Goal: Transaction & Acquisition: Purchase product/service

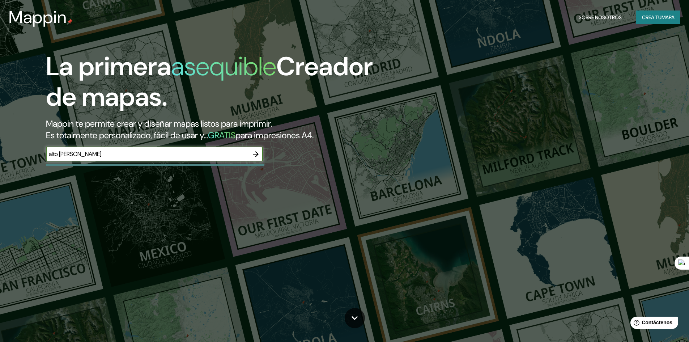
type input "alto [PERSON_NAME]"
click at [259, 154] on icon "button" at bounding box center [255, 154] width 9 height 9
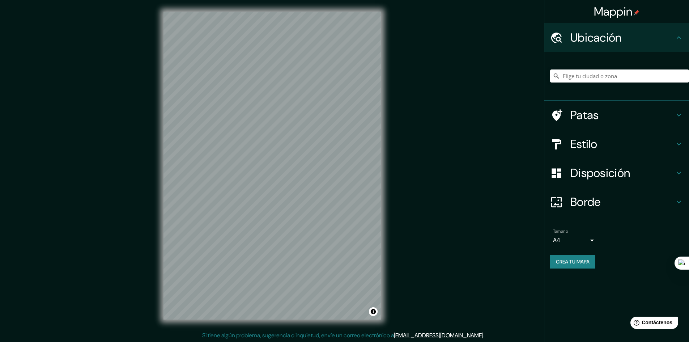
click at [269, 331] on div "Mappin Ubicación Patas Estilo Disposición Borde Elige un borde. Consejo : puede…" at bounding box center [344, 171] width 689 height 342
click at [574, 75] on input "Elige tu ciudad o zona" at bounding box center [619, 75] width 139 height 13
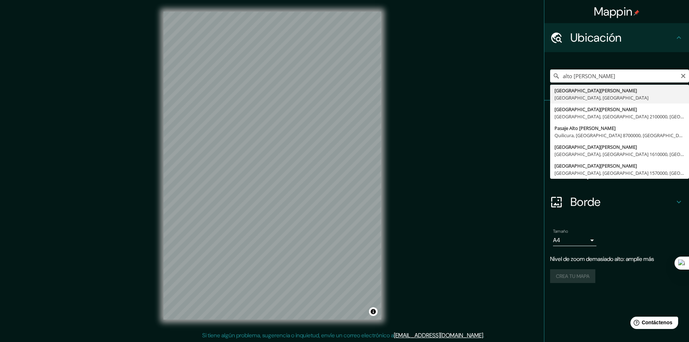
type input "[GEOGRAPHIC_DATA][PERSON_NAME], [GEOGRAPHIC_DATA], [GEOGRAPHIC_DATA]"
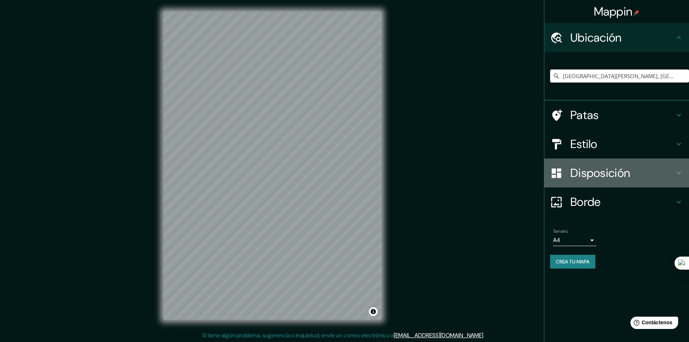
click at [597, 165] on div "Disposición" at bounding box center [616, 172] width 145 height 29
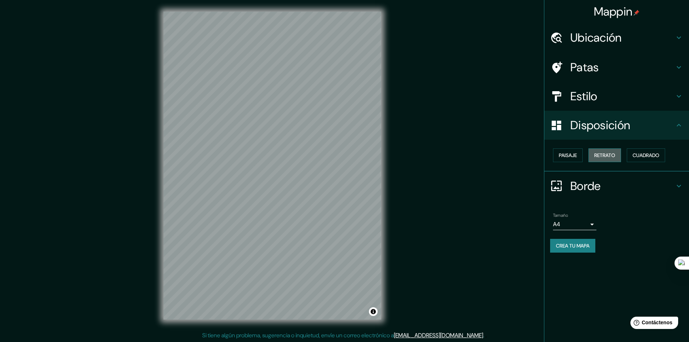
click at [604, 157] on font "Retrato" at bounding box center [604, 155] width 21 height 7
click at [644, 156] on font "Cuadrado" at bounding box center [646, 155] width 27 height 7
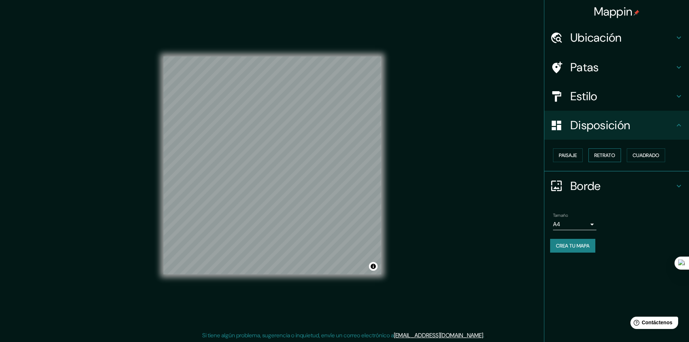
click at [621, 157] on button "Retrato" at bounding box center [604, 155] width 33 height 14
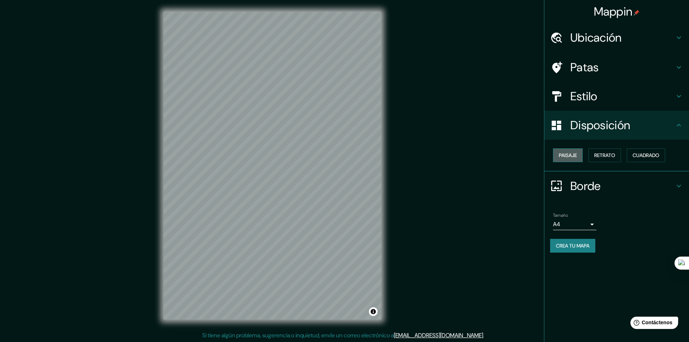
click at [575, 150] on button "Paisaje" at bounding box center [568, 155] width 30 height 14
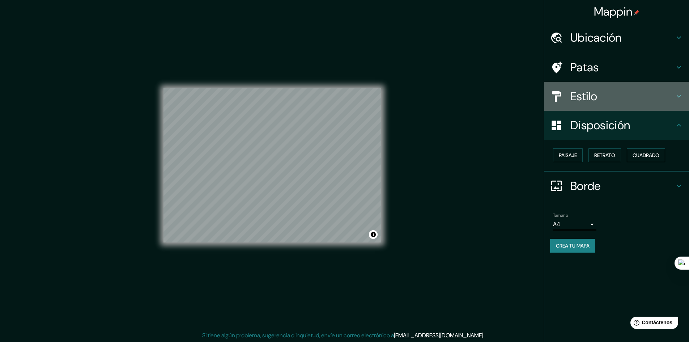
click at [610, 100] on h4 "Estilo" at bounding box center [622, 96] width 104 height 14
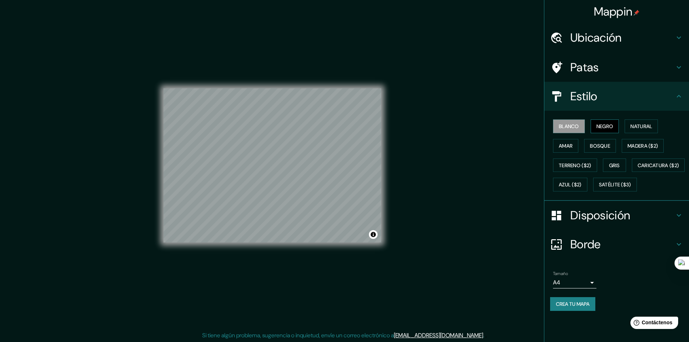
click at [606, 123] on font "Negro" at bounding box center [604, 126] width 17 height 7
click at [625, 128] on div "Blanco Negro Natural Amar Bosque Madera ($2) Terreno ($2) Gris Caricatura ($2) …" at bounding box center [619, 155] width 139 height 78
click at [643, 125] on font "Natural" at bounding box center [641, 126] width 22 height 7
click at [642, 144] on font "Madera ($2)" at bounding box center [642, 145] width 30 height 7
click at [618, 166] on font "Gris" at bounding box center [614, 165] width 11 height 7
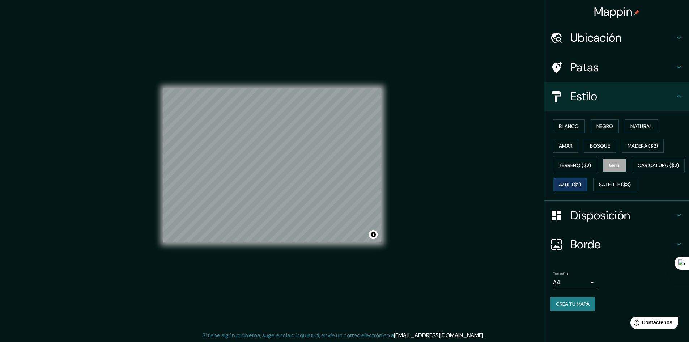
click at [582, 180] on font "Azul ($2)" at bounding box center [570, 184] width 23 height 9
click at [576, 193] on div "Blanco Negro Natural Amar Bosque Madera ($2) Terreno ($2) Gris Caricatura ($2) …" at bounding box center [619, 155] width 139 height 78
click at [577, 146] on button "Amar" at bounding box center [565, 146] width 25 height 14
click at [576, 161] on font "Terreno ($2)" at bounding box center [575, 165] width 33 height 9
click at [572, 130] on font "Blanco" at bounding box center [569, 126] width 20 height 9
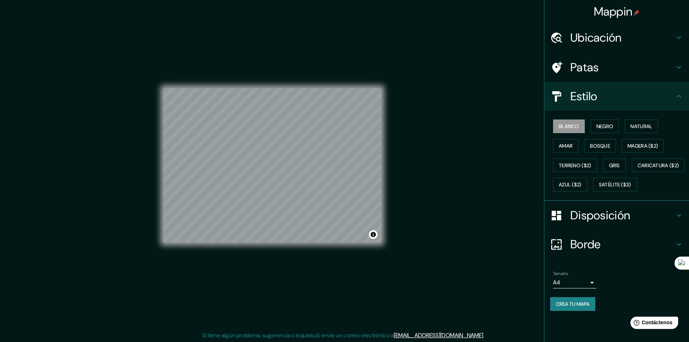
click at [593, 68] on font "Patas" at bounding box center [584, 67] width 29 height 15
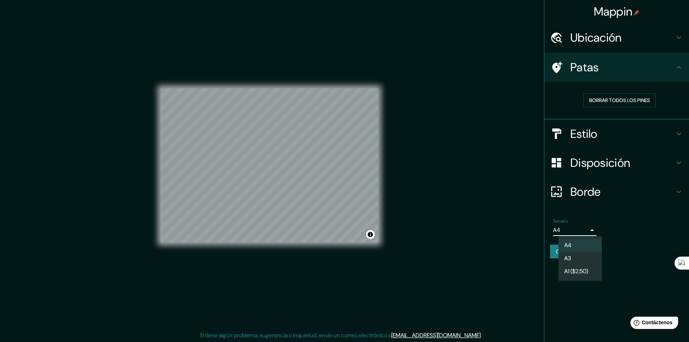
click at [585, 228] on body "Mappin Ubicación [GEOGRAPHIC_DATA][PERSON_NAME], [GEOGRAPHIC_DATA], [GEOGRAPHIC…" at bounding box center [344, 171] width 689 height 342
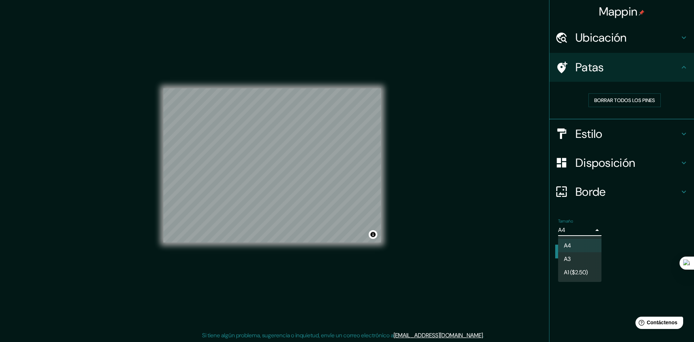
click at [642, 234] on div at bounding box center [347, 171] width 694 height 342
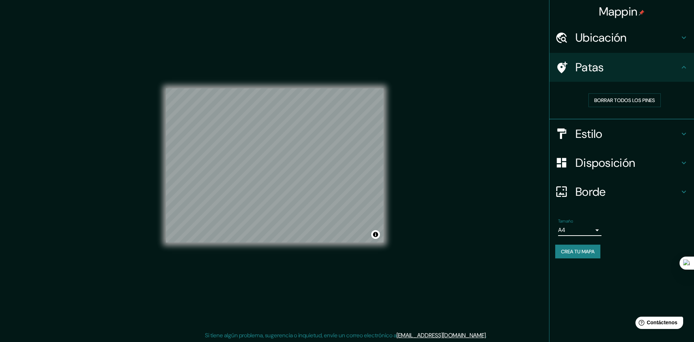
click at [572, 224] on body "Mappin Ubicación [GEOGRAPHIC_DATA][PERSON_NAME], [GEOGRAPHIC_DATA], [GEOGRAPHIC…" at bounding box center [347, 171] width 694 height 342
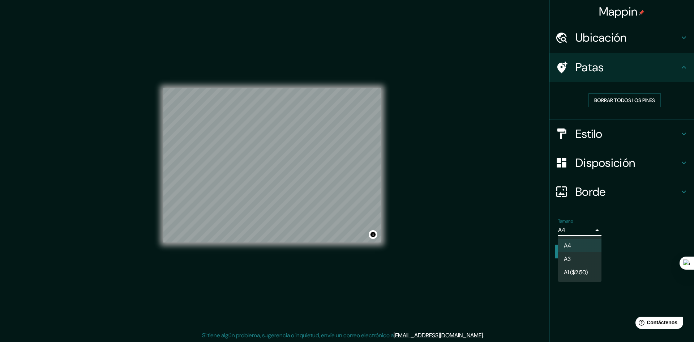
click at [578, 269] on font "A1 ($2.50)" at bounding box center [576, 272] width 24 height 8
type input "a3"
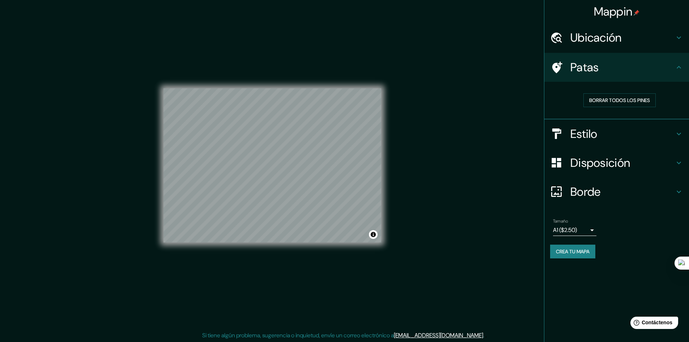
click at [306, 82] on div "© Mapbox © OpenStreetMap Improve this map" at bounding box center [272, 166] width 218 height 308
click at [523, 166] on div "Mappin Ubicación [GEOGRAPHIC_DATA][PERSON_NAME], [GEOGRAPHIC_DATA], [GEOGRAPHIC…" at bounding box center [344, 171] width 689 height 342
